Goal: Navigation & Orientation: Find specific page/section

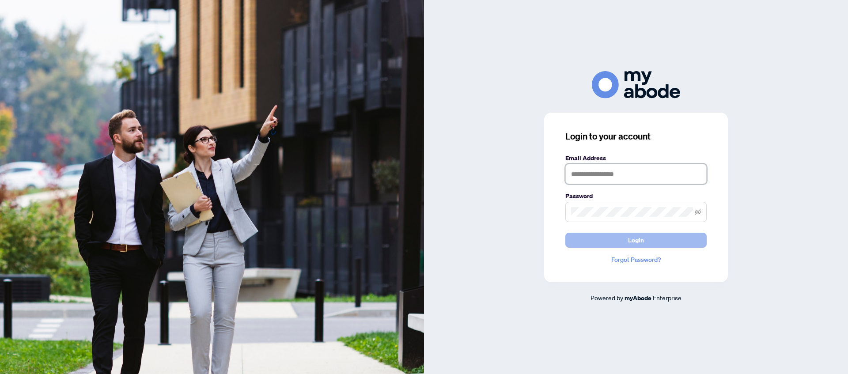
type input "**********"
click at [629, 239] on span "Login" at bounding box center [636, 240] width 16 height 14
